Goal: Use online tool/utility: Utilize a website feature to perform a specific function

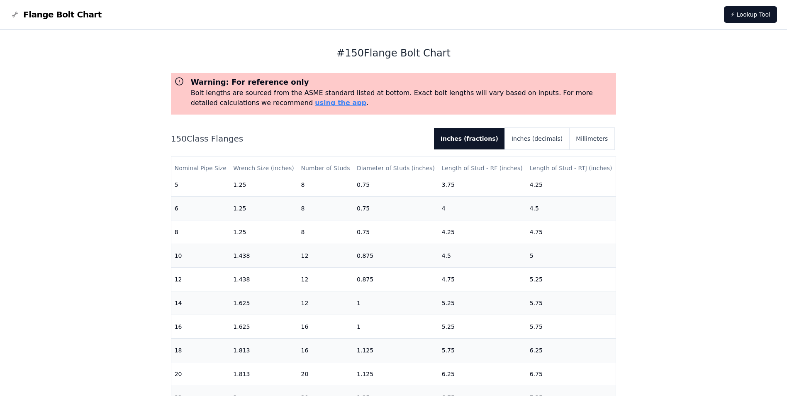
scroll to position [250, 0]
click at [593, 137] on button "Millimeters" at bounding box center [591, 139] width 45 height 22
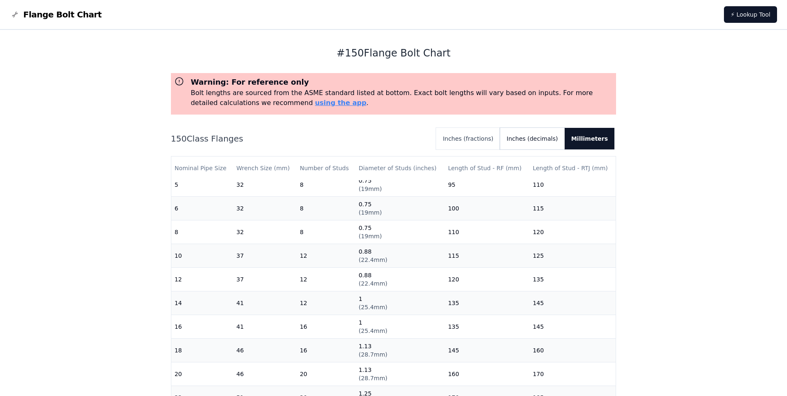
click at [551, 141] on button "Inches (decimals)" at bounding box center [532, 139] width 64 height 22
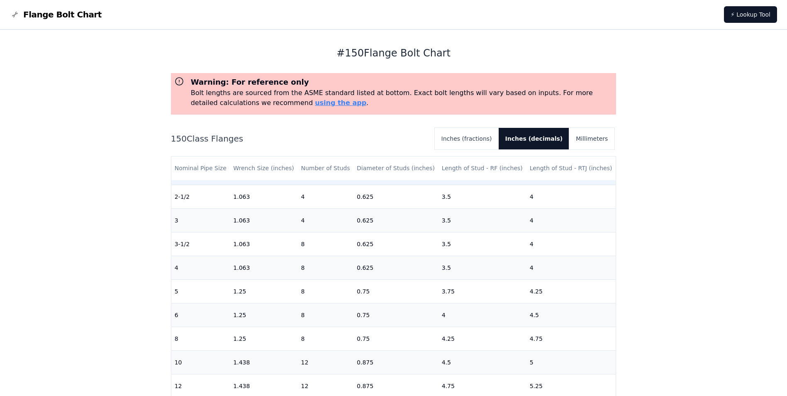
scroll to position [166, 0]
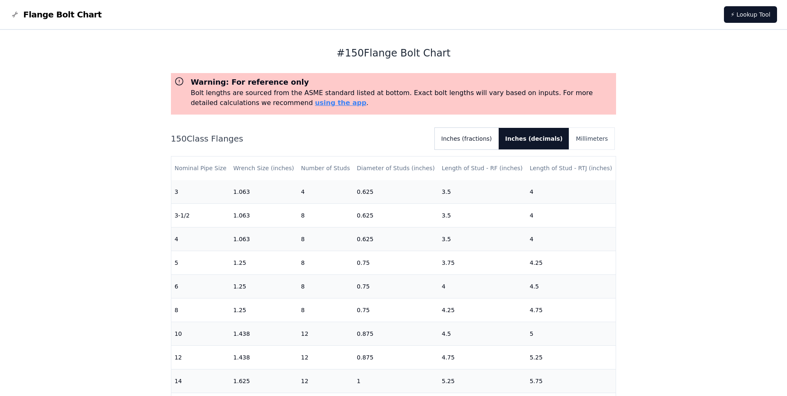
click at [478, 138] on button "Inches (fractions)" at bounding box center [467, 139] width 64 height 22
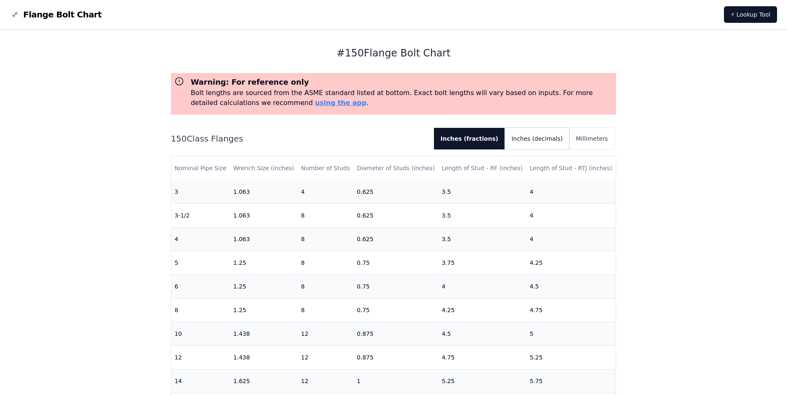
click at [546, 134] on button "Inches (decimals)" at bounding box center [537, 139] width 64 height 22
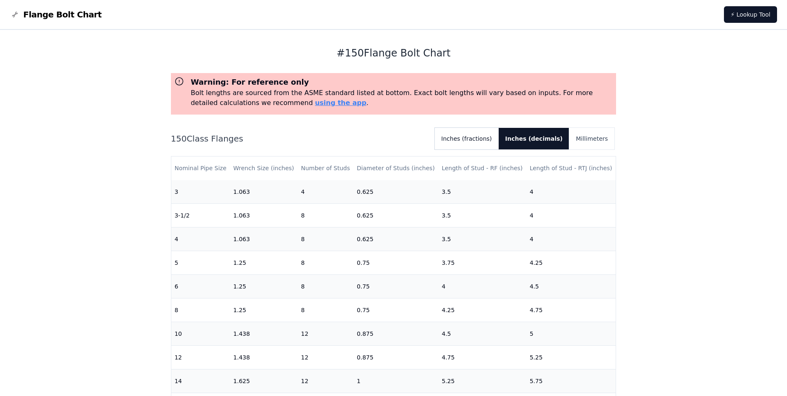
click at [487, 137] on button "Inches (fractions)" at bounding box center [467, 139] width 64 height 22
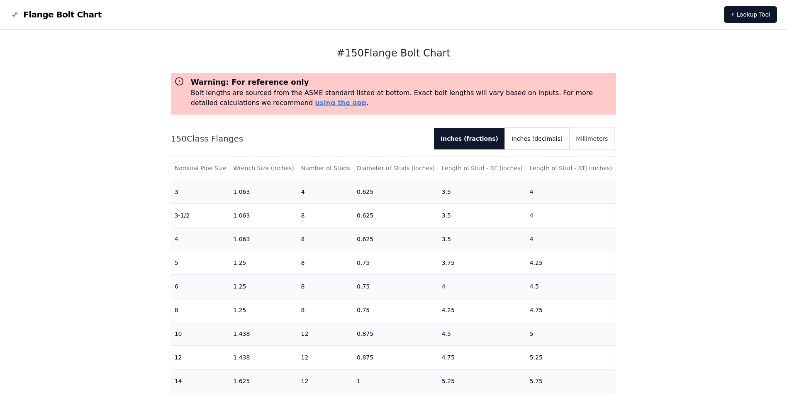
click at [559, 137] on button "Inches (decimals)" at bounding box center [537, 139] width 64 height 22
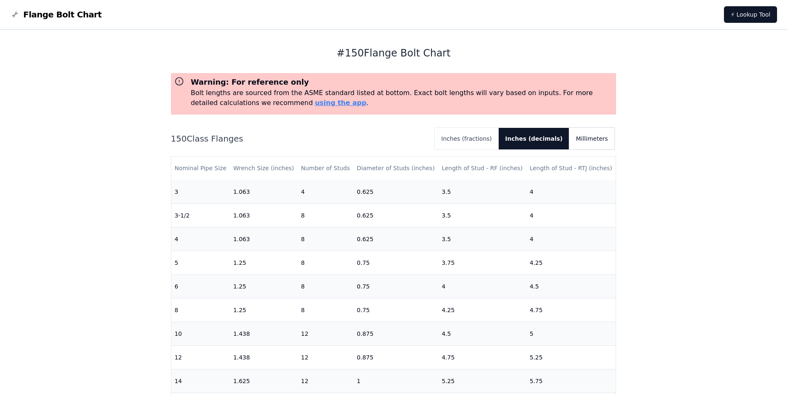
click at [600, 138] on button "Millimeters" at bounding box center [591, 139] width 45 height 22
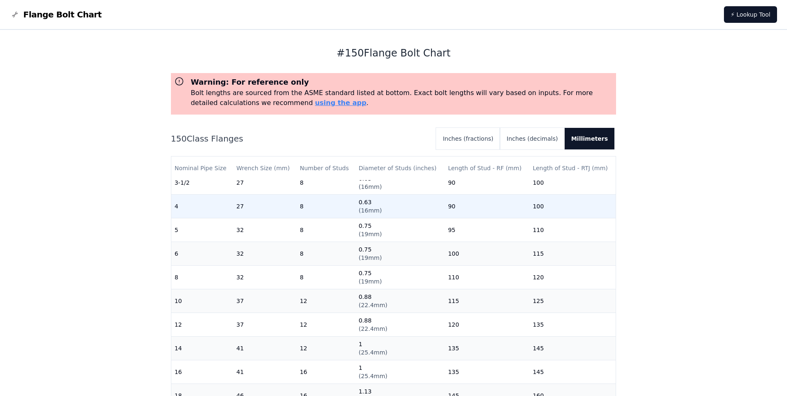
scroll to position [207, 0]
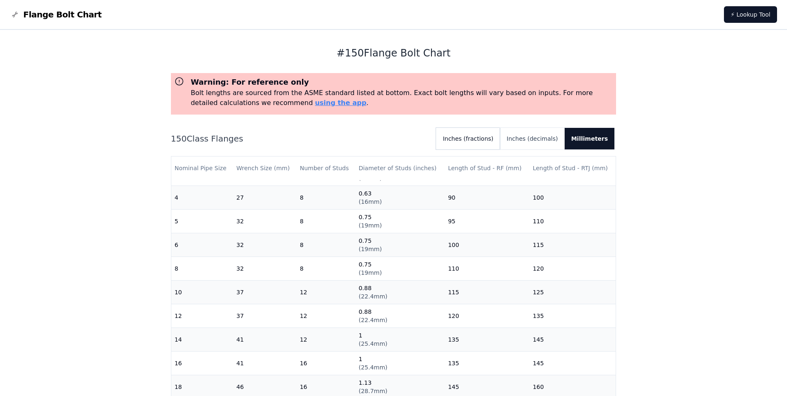
click at [483, 138] on button "Inches (fractions)" at bounding box center [468, 139] width 64 height 22
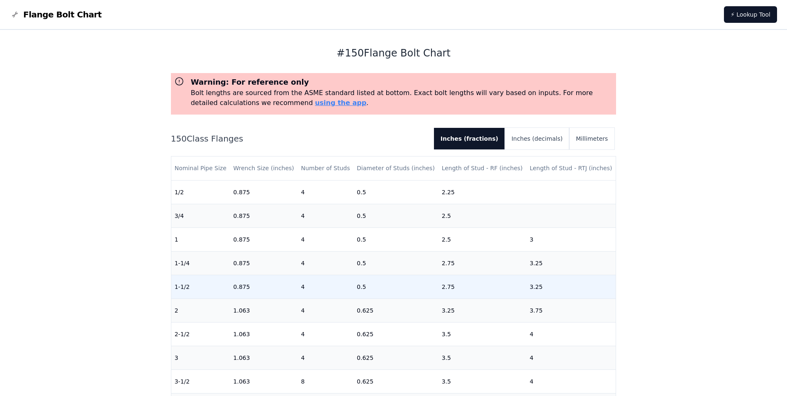
scroll to position [124, 0]
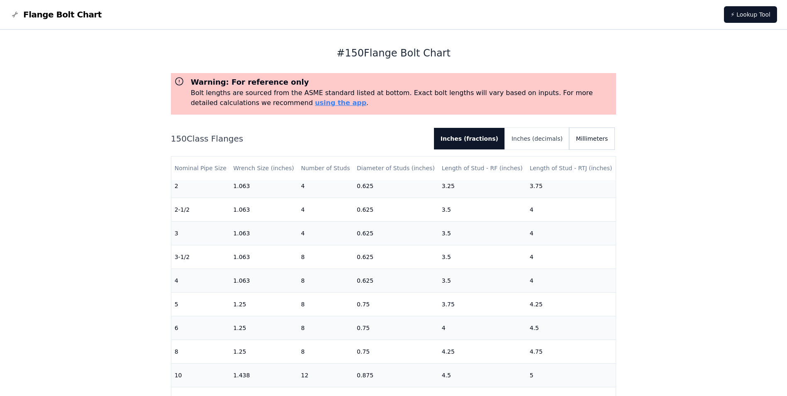
click at [602, 140] on button "Millimeters" at bounding box center [591, 139] width 45 height 22
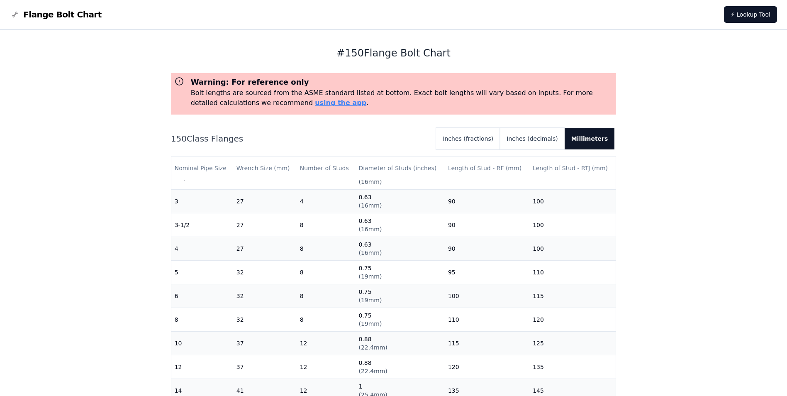
scroll to position [166, 0]
